Goal: Book appointment/travel/reservation

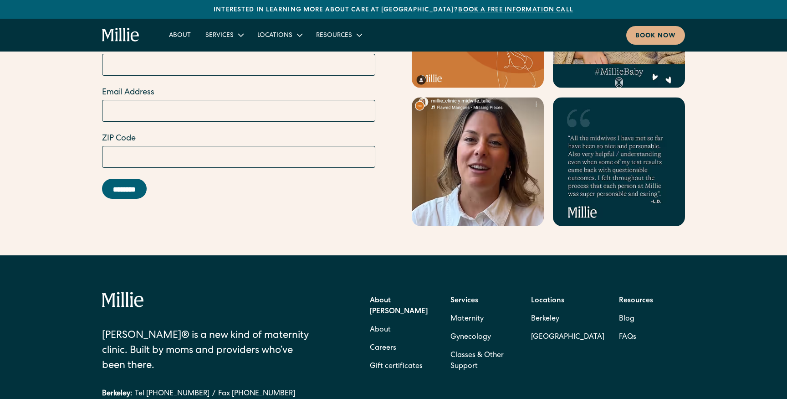
scroll to position [3589, 0]
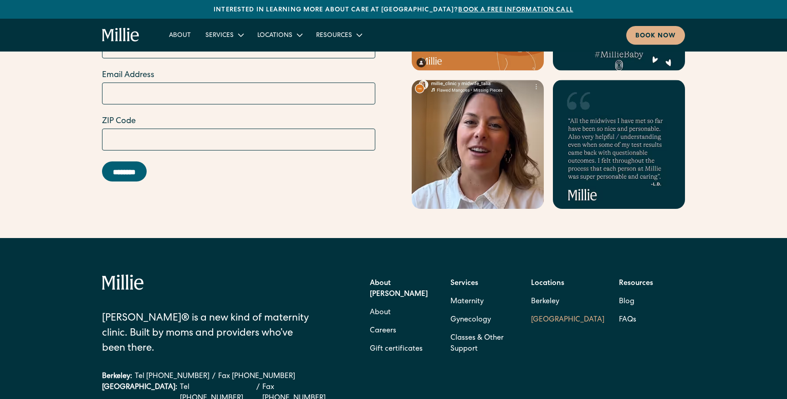
click at [548, 311] on link "South Bay" at bounding box center [567, 320] width 73 height 18
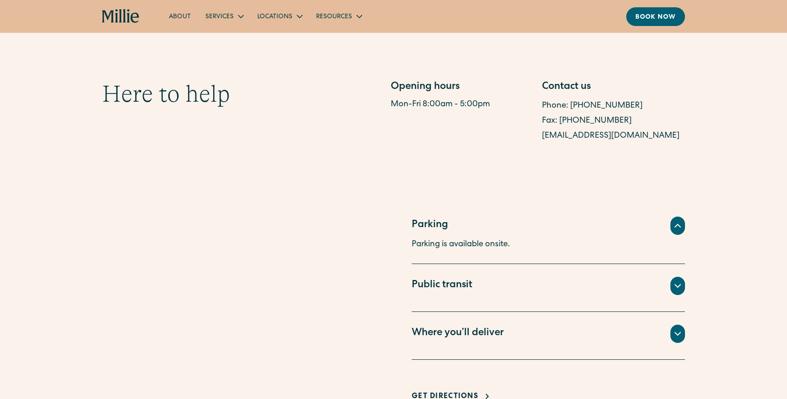
scroll to position [490, 0]
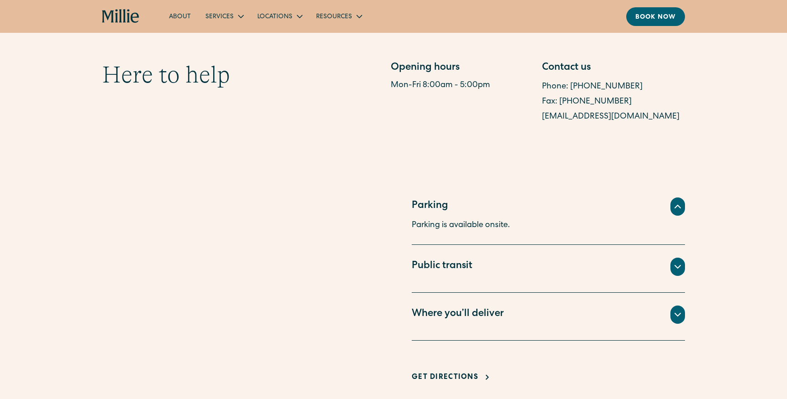
click at [681, 315] on icon at bounding box center [678, 314] width 11 height 11
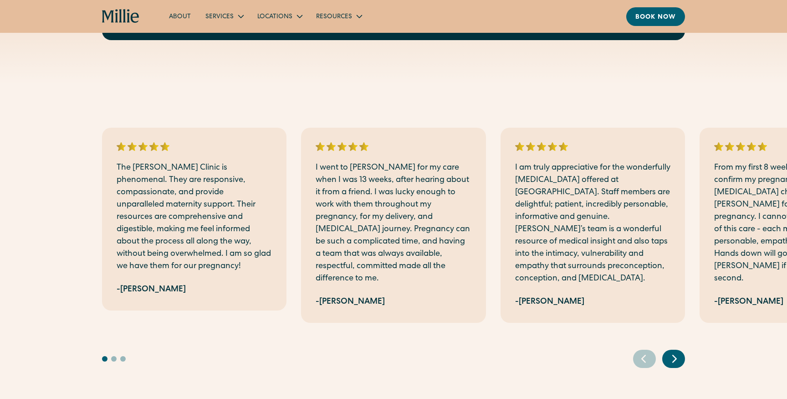
scroll to position [1419, 0]
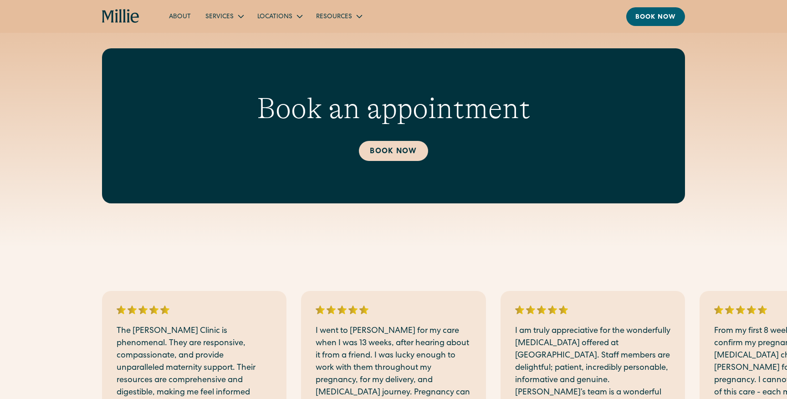
click at [404, 148] on link "Book Now" at bounding box center [393, 151] width 69 height 20
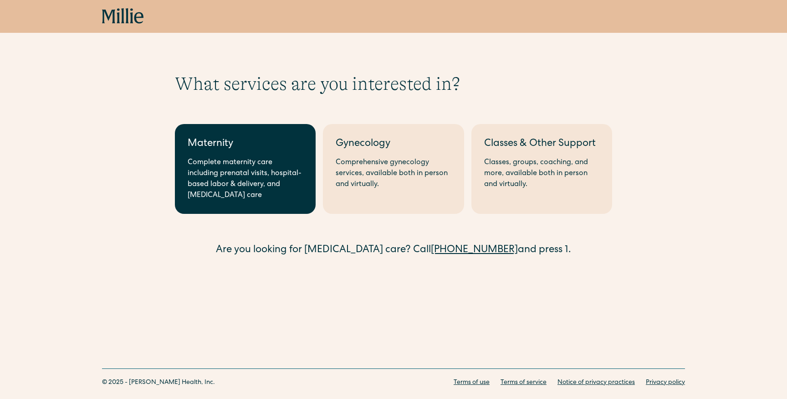
click at [231, 163] on div "Complete maternity care including prenatal visits, hospital-based labor & deliv…" at bounding box center [245, 179] width 115 height 44
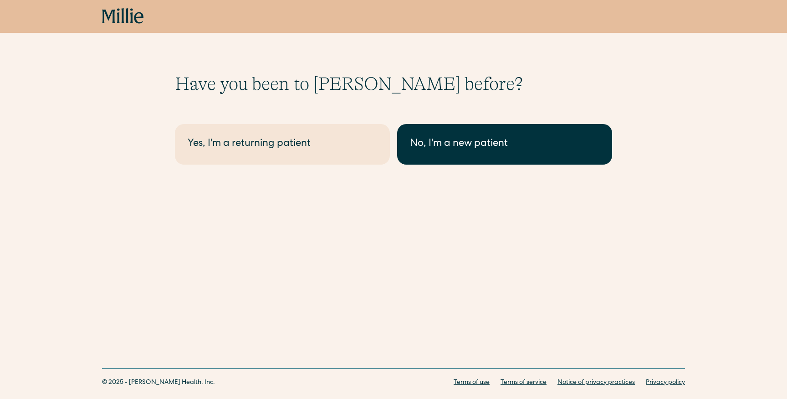
click at [431, 158] on link "No, I'm a new patient" at bounding box center [504, 144] width 215 height 41
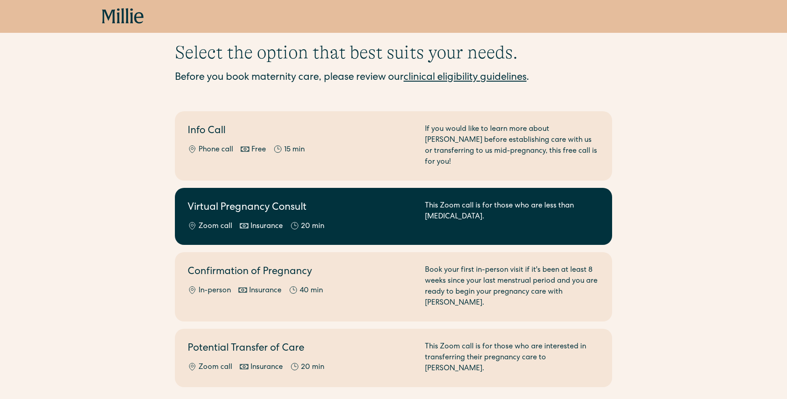
scroll to position [36, 0]
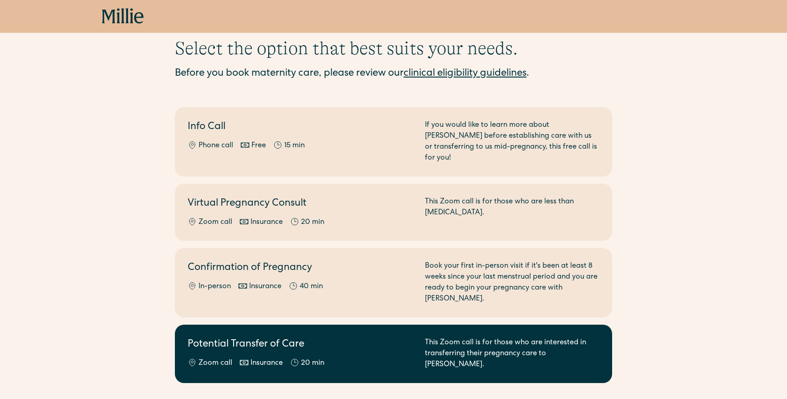
click at [342, 337] on h2 "Potential Transfer of Care" at bounding box center [301, 344] width 226 height 15
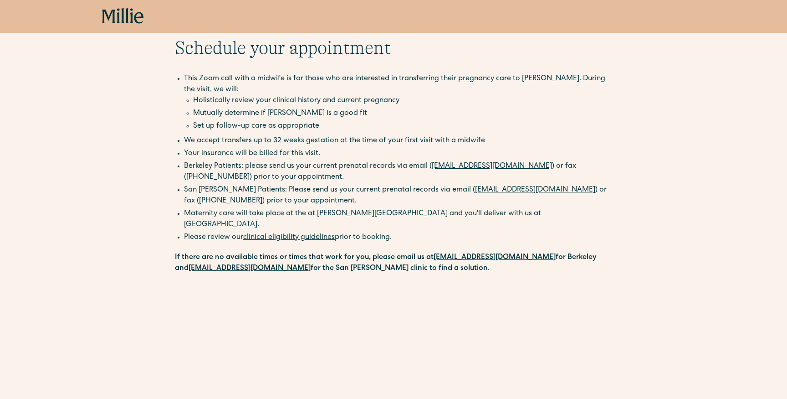
scroll to position [18, 0]
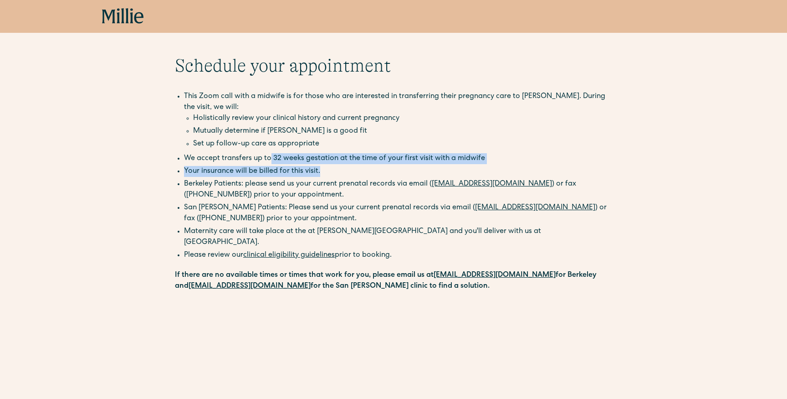
drag, startPoint x: 269, startPoint y: 158, endPoint x: 359, endPoint y: 175, distance: 91.3
click at [360, 175] on ul "This Zoom call with a midwife is for those who are interested in transferring t…" at bounding box center [393, 158] width 437 height 135
click at [359, 175] on li "Your insurance will be billed for this visit." at bounding box center [398, 171] width 428 height 11
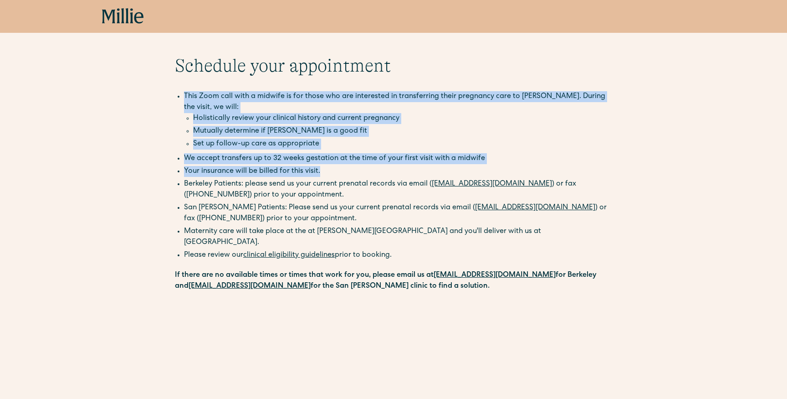
drag, startPoint x: 376, startPoint y: 175, endPoint x: 185, endPoint y: 98, distance: 206.1
click at [185, 98] on ul "This Zoom call with a midwife is for those who are interested in transferring t…" at bounding box center [393, 158] width 437 height 135
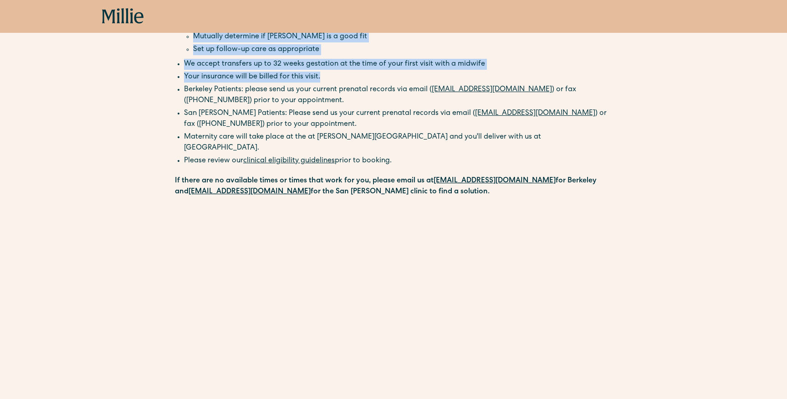
scroll to position [87, 0]
